Goal: Check status

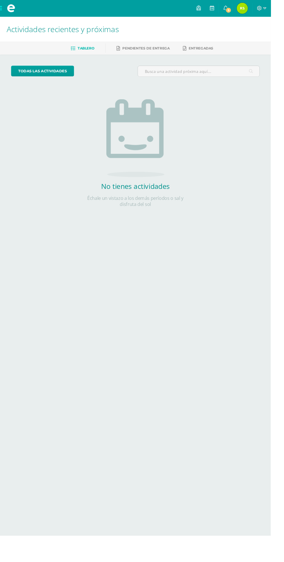
click at [261, 8] on span "[PERSON_NAME] Mi Perfil" at bounding box center [254, 9] width 14 height 12
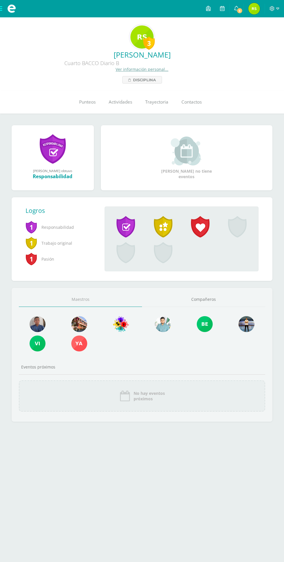
click at [77, 108] on link "Punteos" at bounding box center [87, 102] width 30 height 23
